Goal: Task Accomplishment & Management: Use online tool/utility

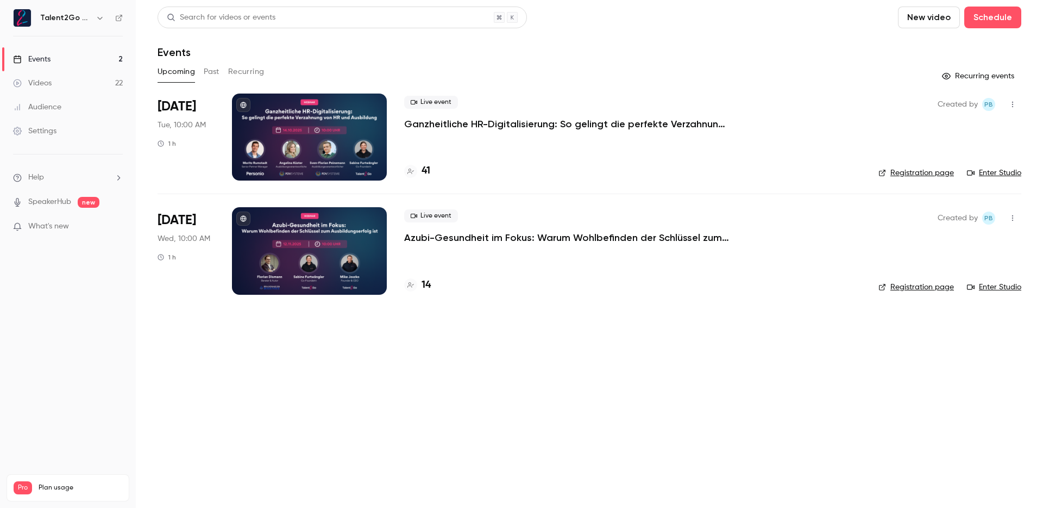
click at [782, 81] on div "Upcoming Past Recurring" at bounding box center [590, 74] width 864 height 22
click at [640, 27] on div "Search for videos or events New video Schedule" at bounding box center [590, 18] width 864 height 22
click at [628, 63] on div "Upcoming Past Recurring" at bounding box center [590, 71] width 864 height 17
click at [646, 68] on div "Upcoming Past Recurring" at bounding box center [590, 71] width 864 height 17
click at [543, 87] on div "Search for videos or events New video Schedule Events Upcoming Past Recurring R…" at bounding box center [590, 157] width 864 height 301
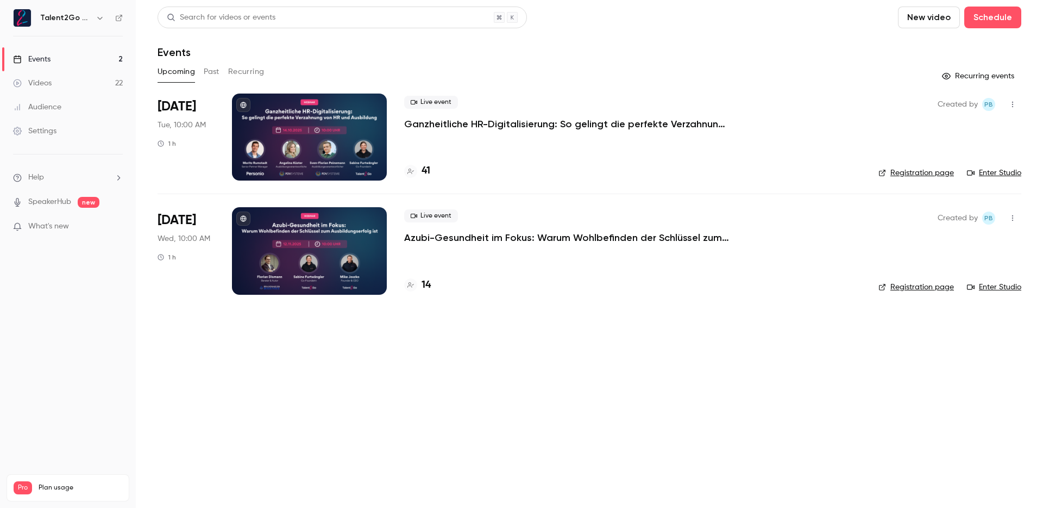
drag, startPoint x: 635, startPoint y: 323, endPoint x: 695, endPoint y: 100, distance: 231.2
click at [635, 323] on main "Search for videos or events New video Schedule Events Upcoming Past Recurring R…" at bounding box center [590, 254] width 908 height 508
click at [428, 166] on h4 "43" at bounding box center [427, 171] width 11 height 15
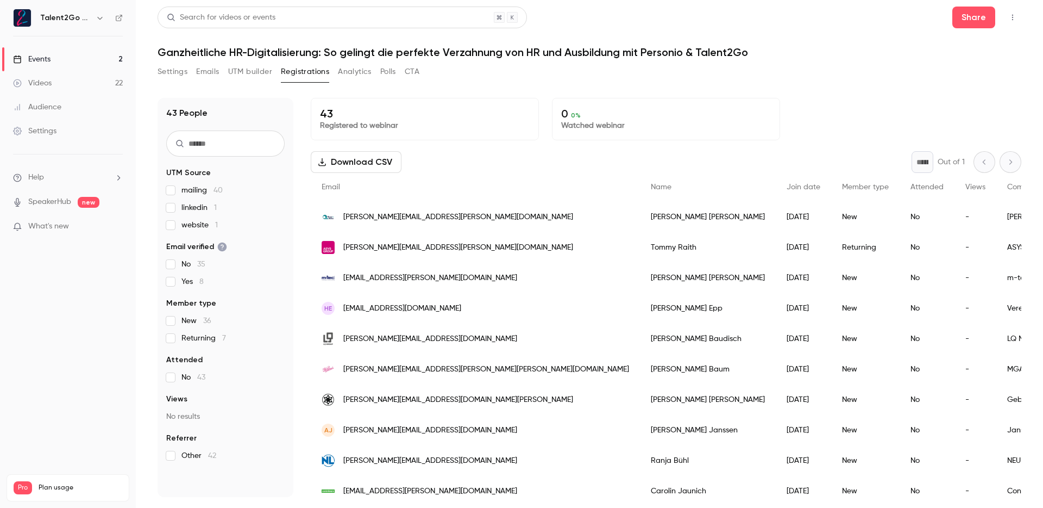
scroll to position [7, 0]
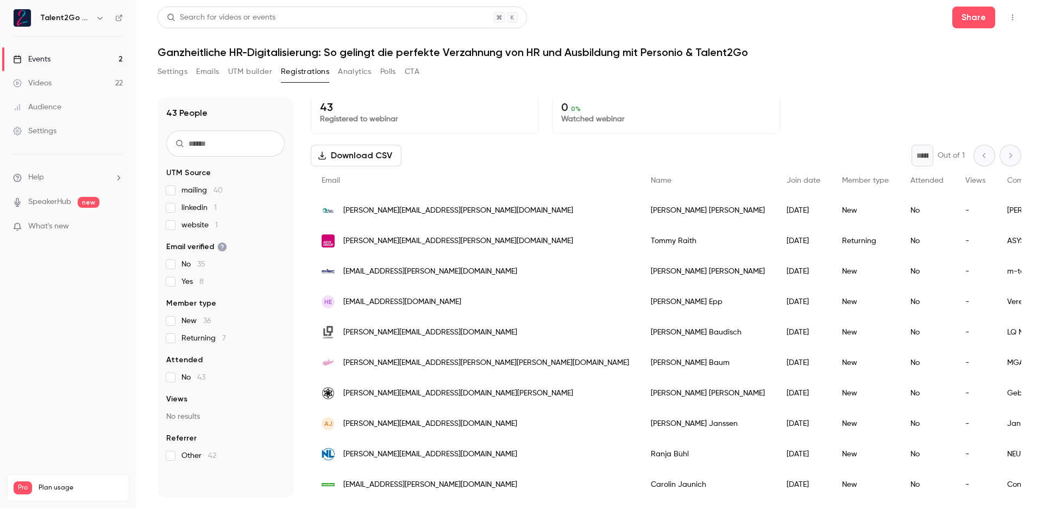
click at [614, 164] on div "Download CSV * Out of 1" at bounding box center [666, 156] width 711 height 22
